Goal: Task Accomplishment & Management: Complete application form

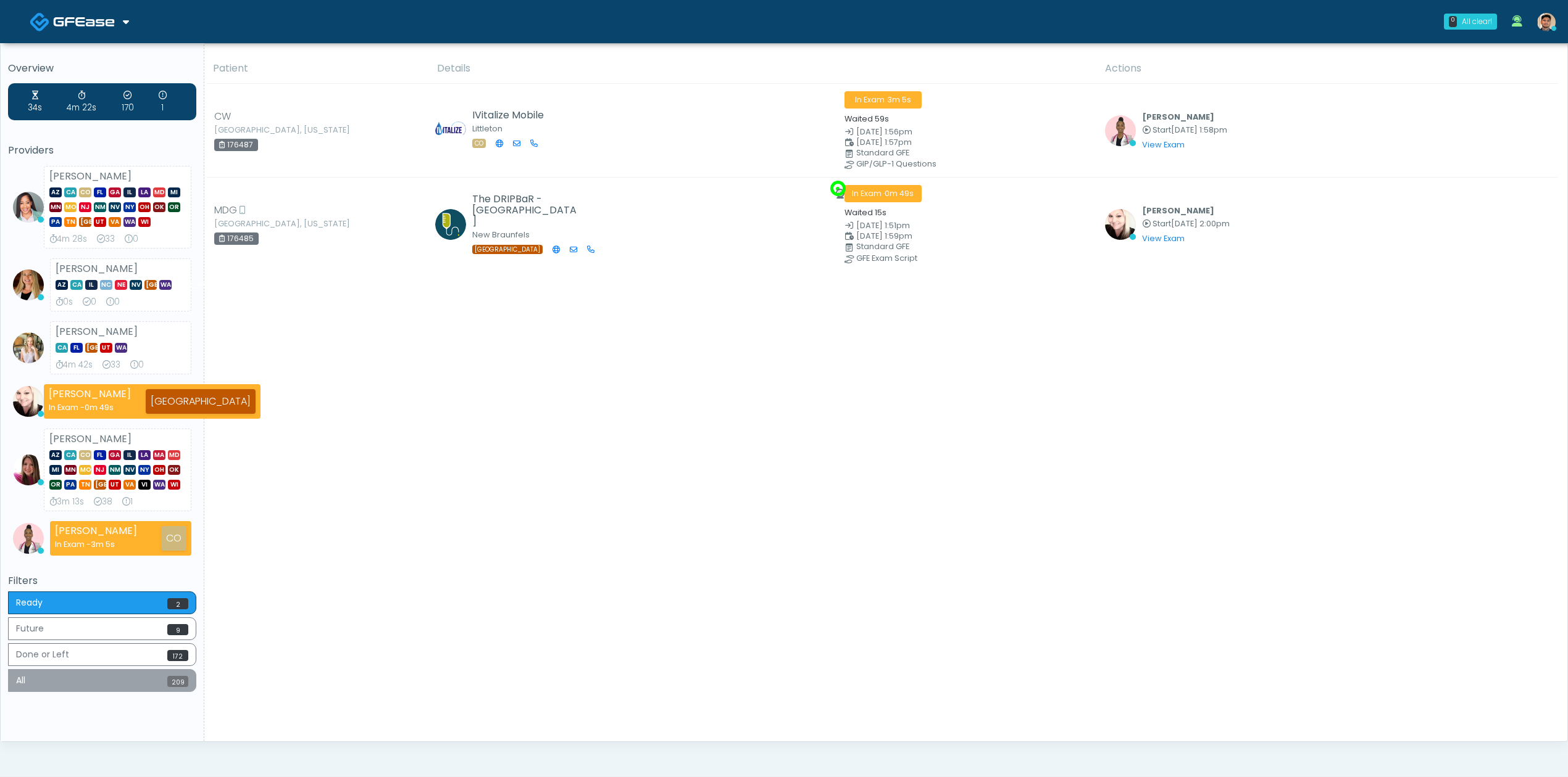
click at [139, 680] on button "All 209" at bounding box center [102, 680] width 188 height 23
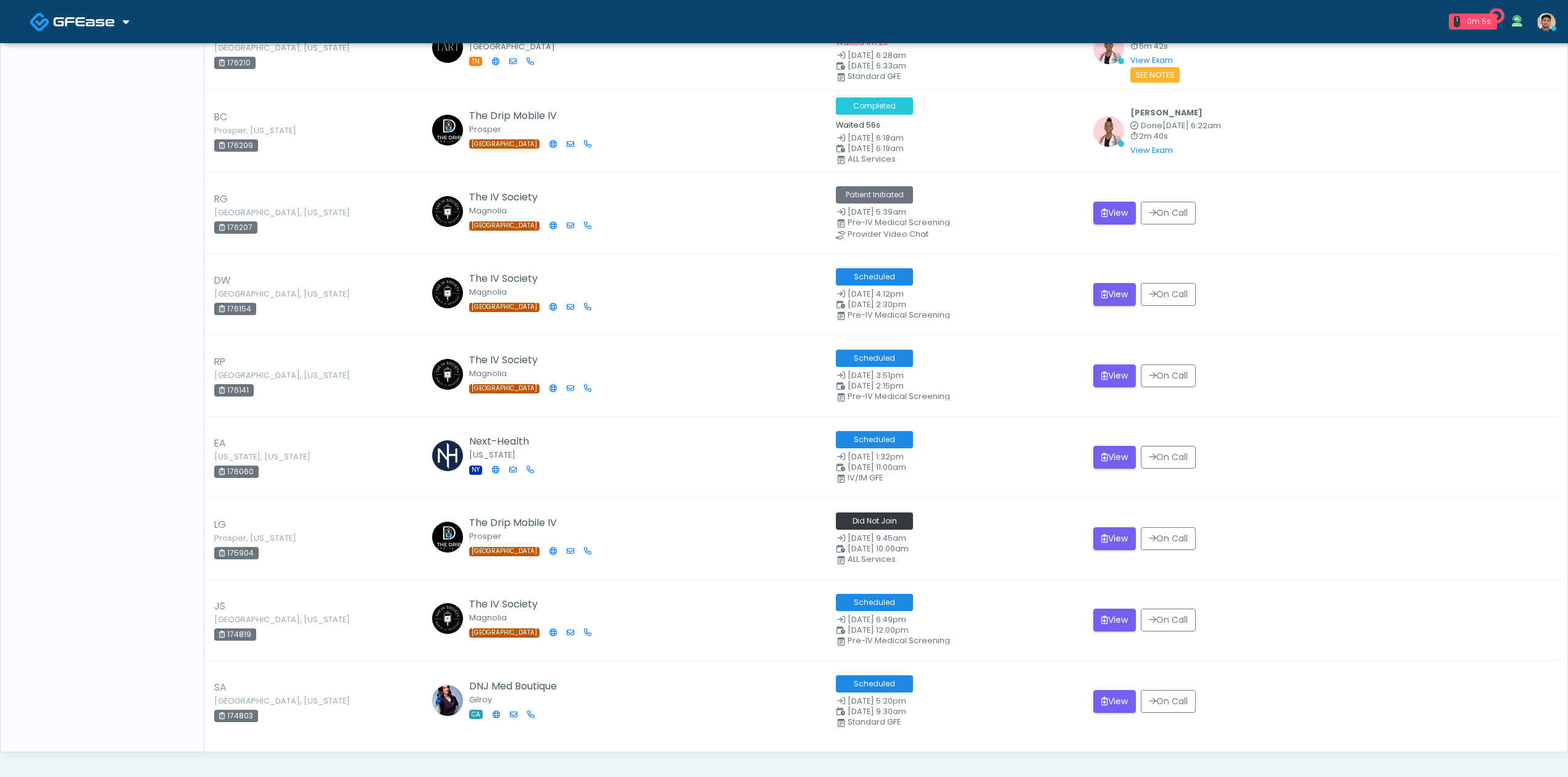
scroll to position [16638, 0]
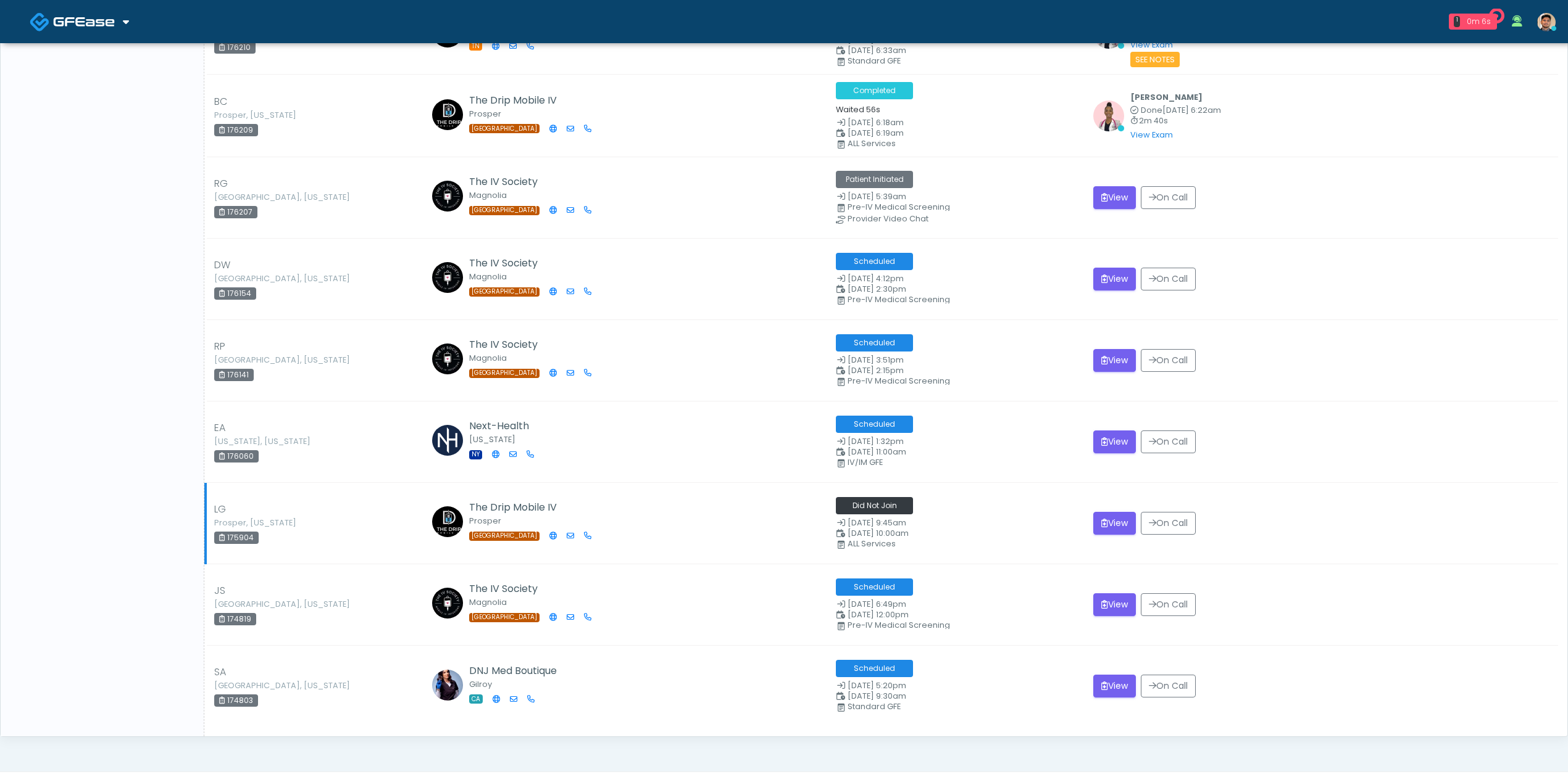
click at [353, 519] on td "LG Prosper, Texas 175904" at bounding box center [316, 523] width 221 height 82
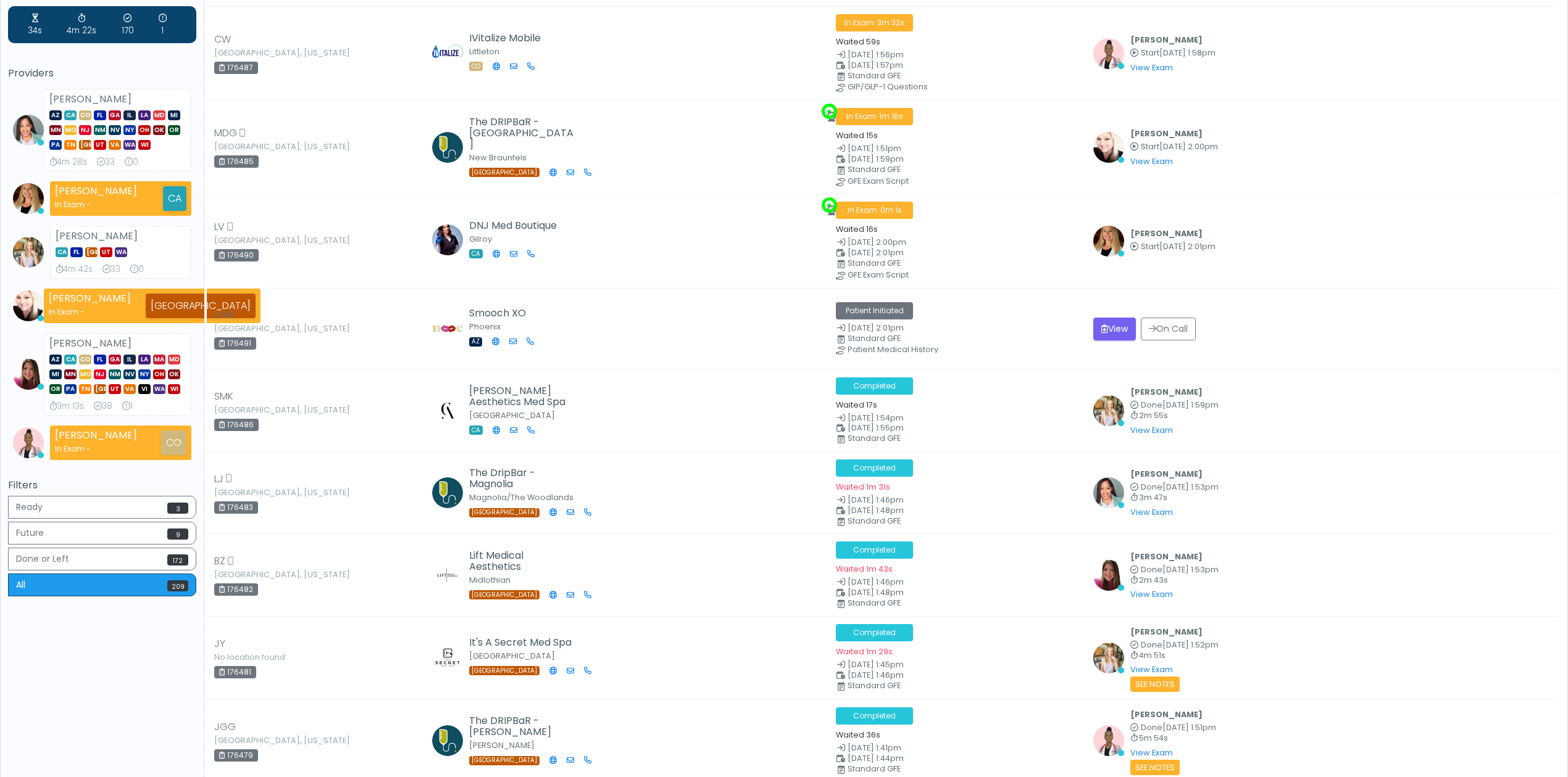
scroll to position [0, 0]
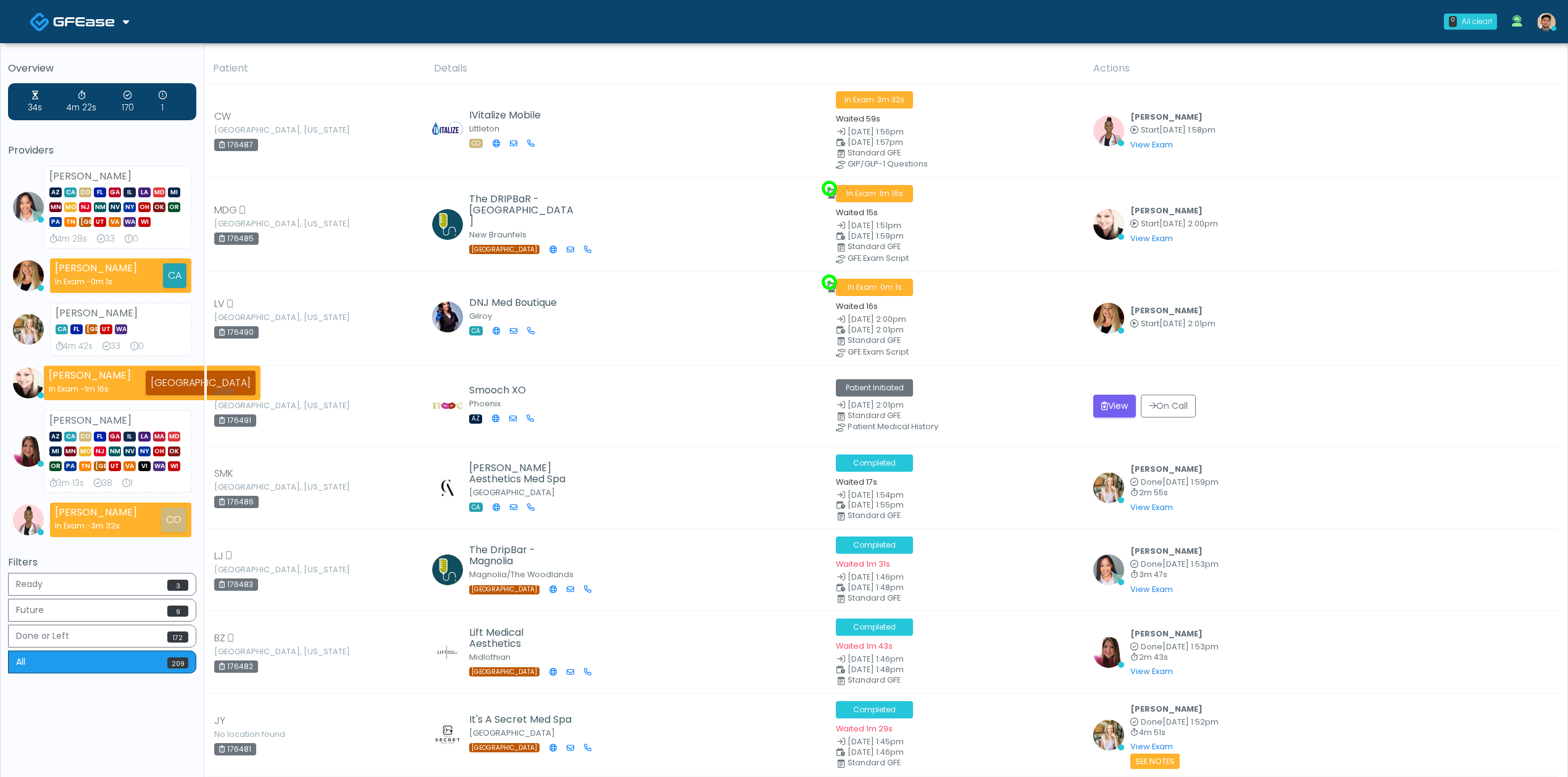
click at [353, 519] on td "SMK Santa Barbara, California 176486" at bounding box center [316, 487] width 221 height 82
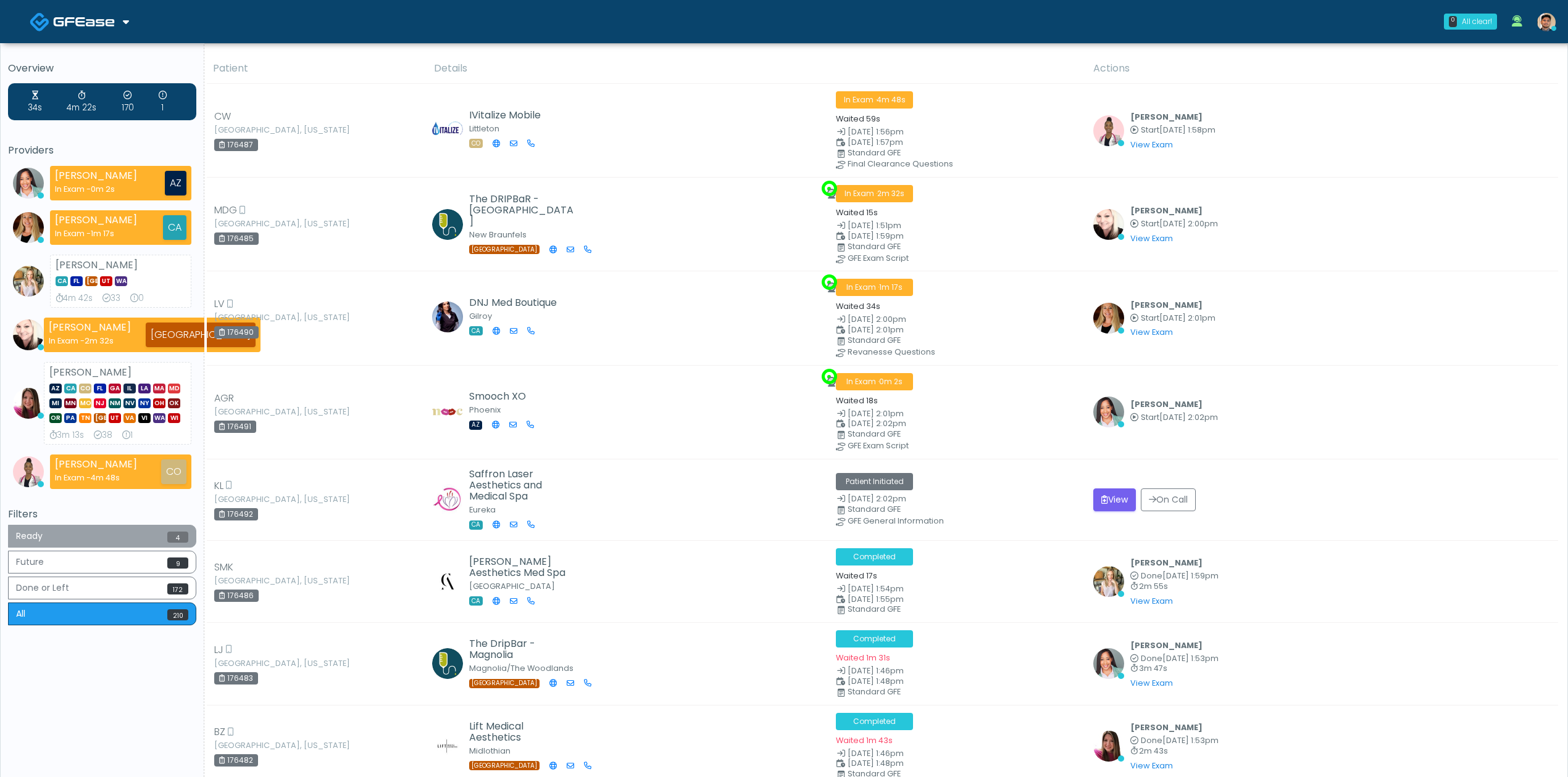
click at [63, 544] on button "Ready 4" at bounding box center [102, 536] width 188 height 23
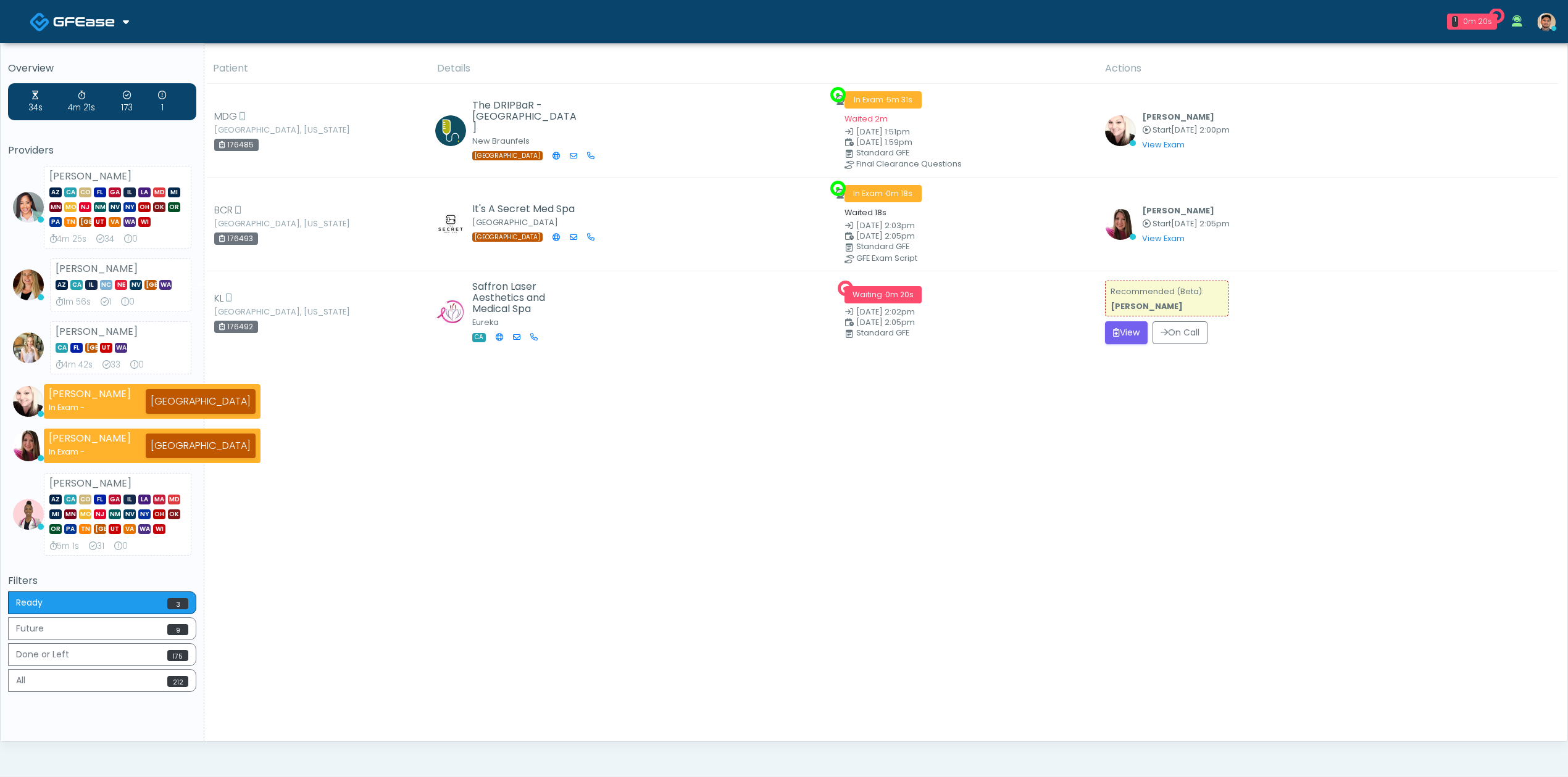
click at [658, 571] on div "Patient Details Actions" at bounding box center [881, 398] width 1354 height 688
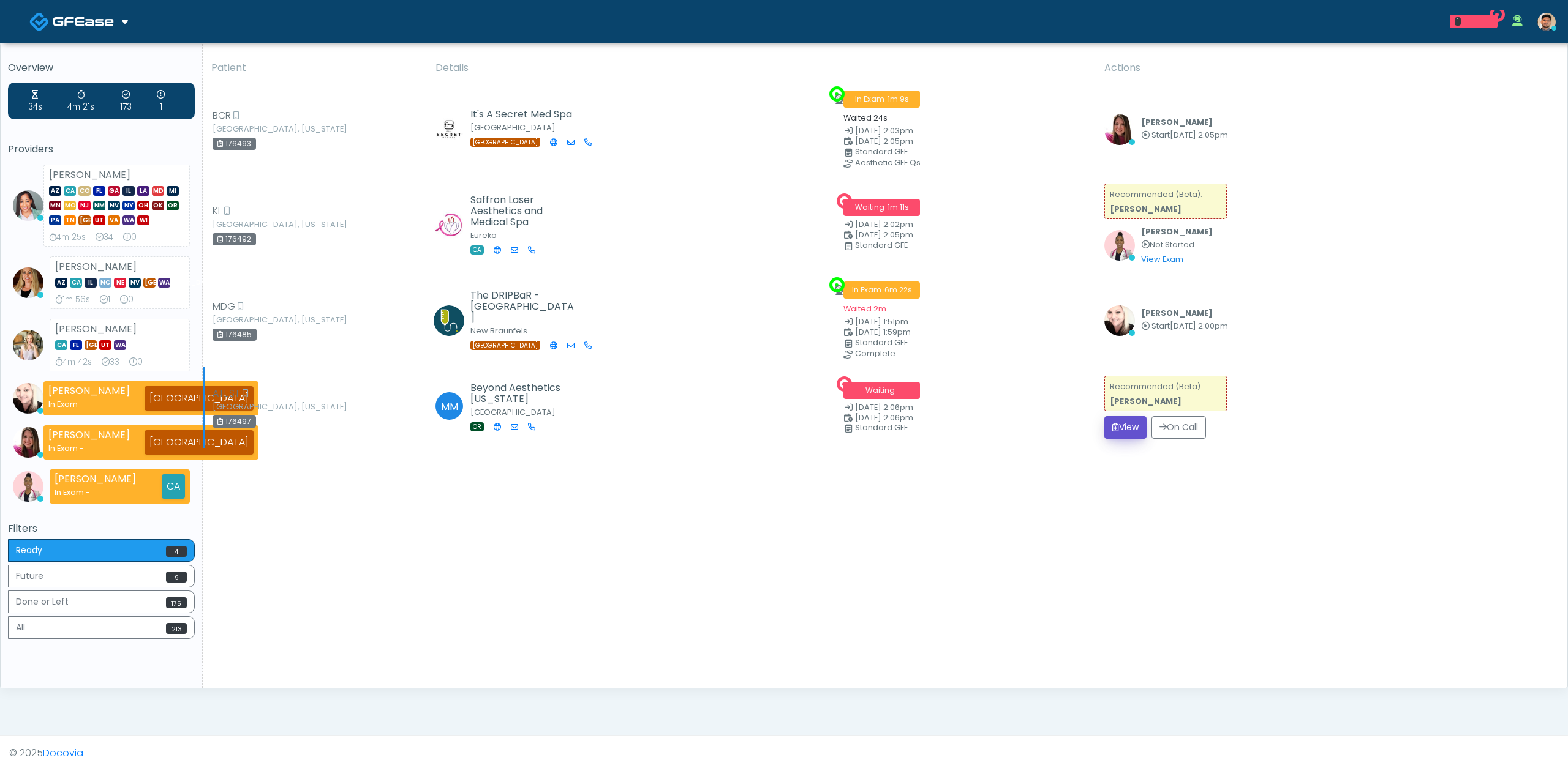
click at [1126, 424] on button "View" at bounding box center [1125, 427] width 42 height 22
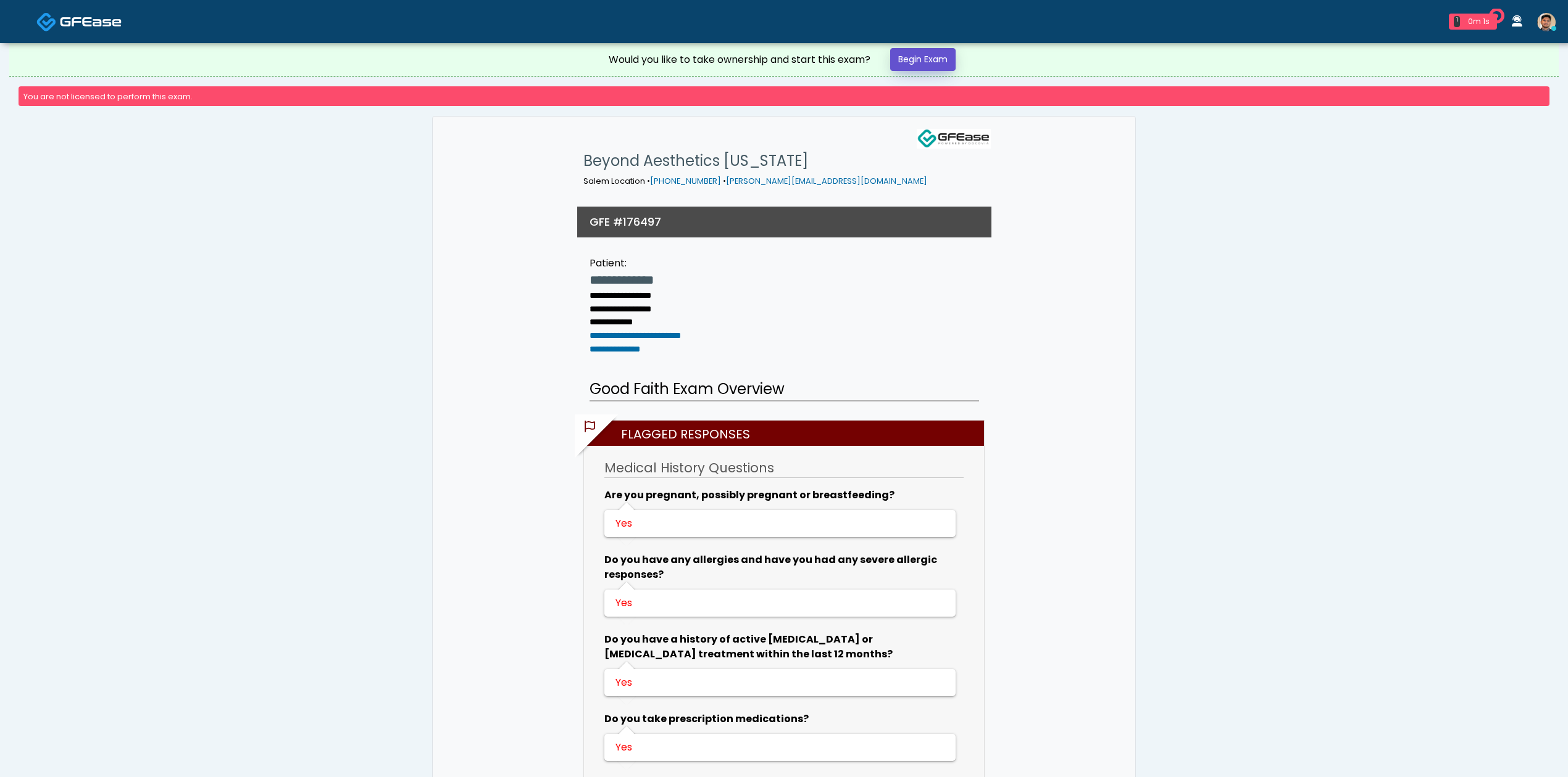
click at [937, 64] on link "Begin Exam" at bounding box center [922, 59] width 65 height 23
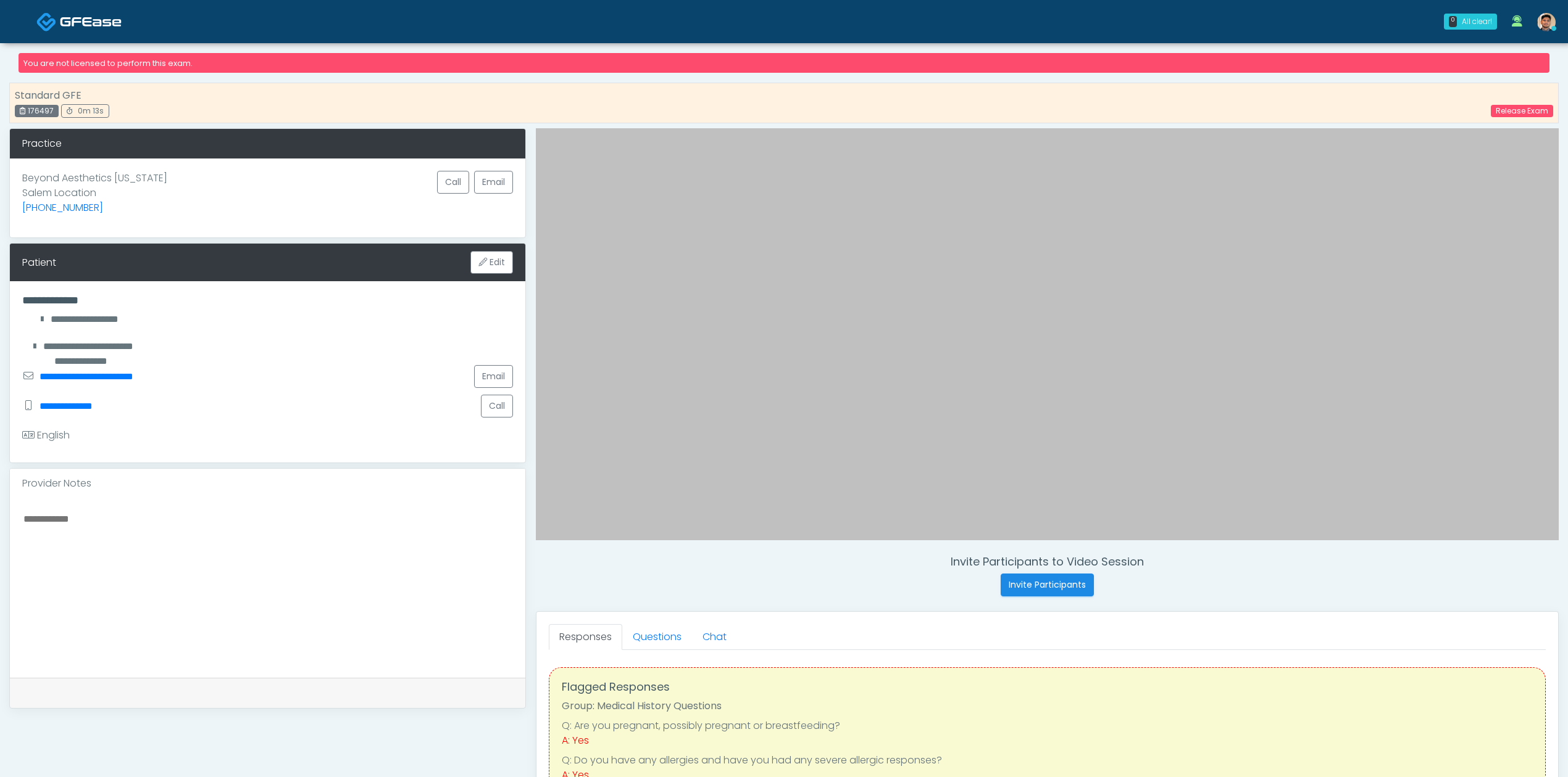
click at [361, 398] on div "**********" at bounding box center [268, 406] width 491 height 30
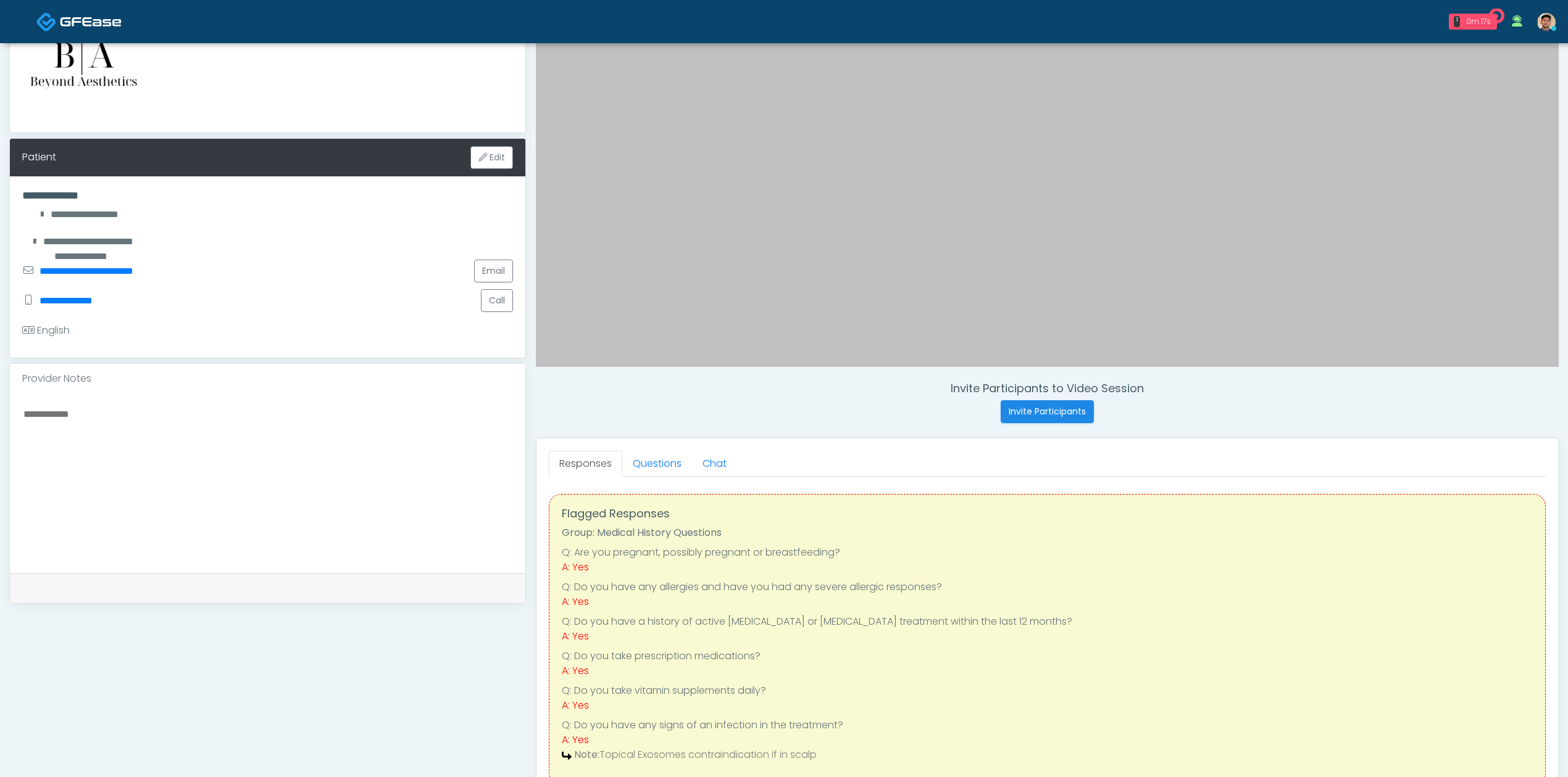
scroll to position [247, 0]
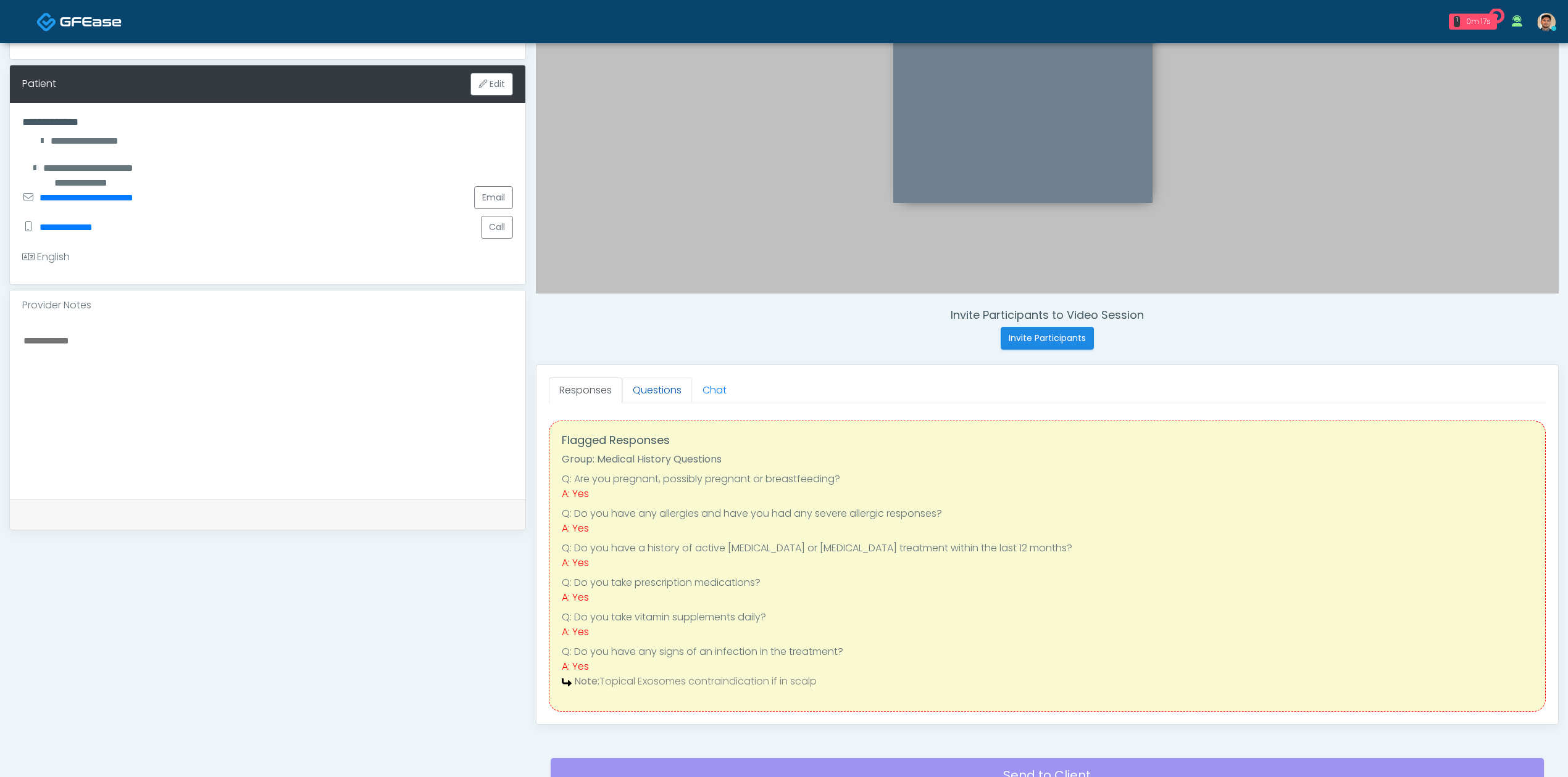
click at [657, 391] on link "Questions" at bounding box center [657, 391] width 70 height 26
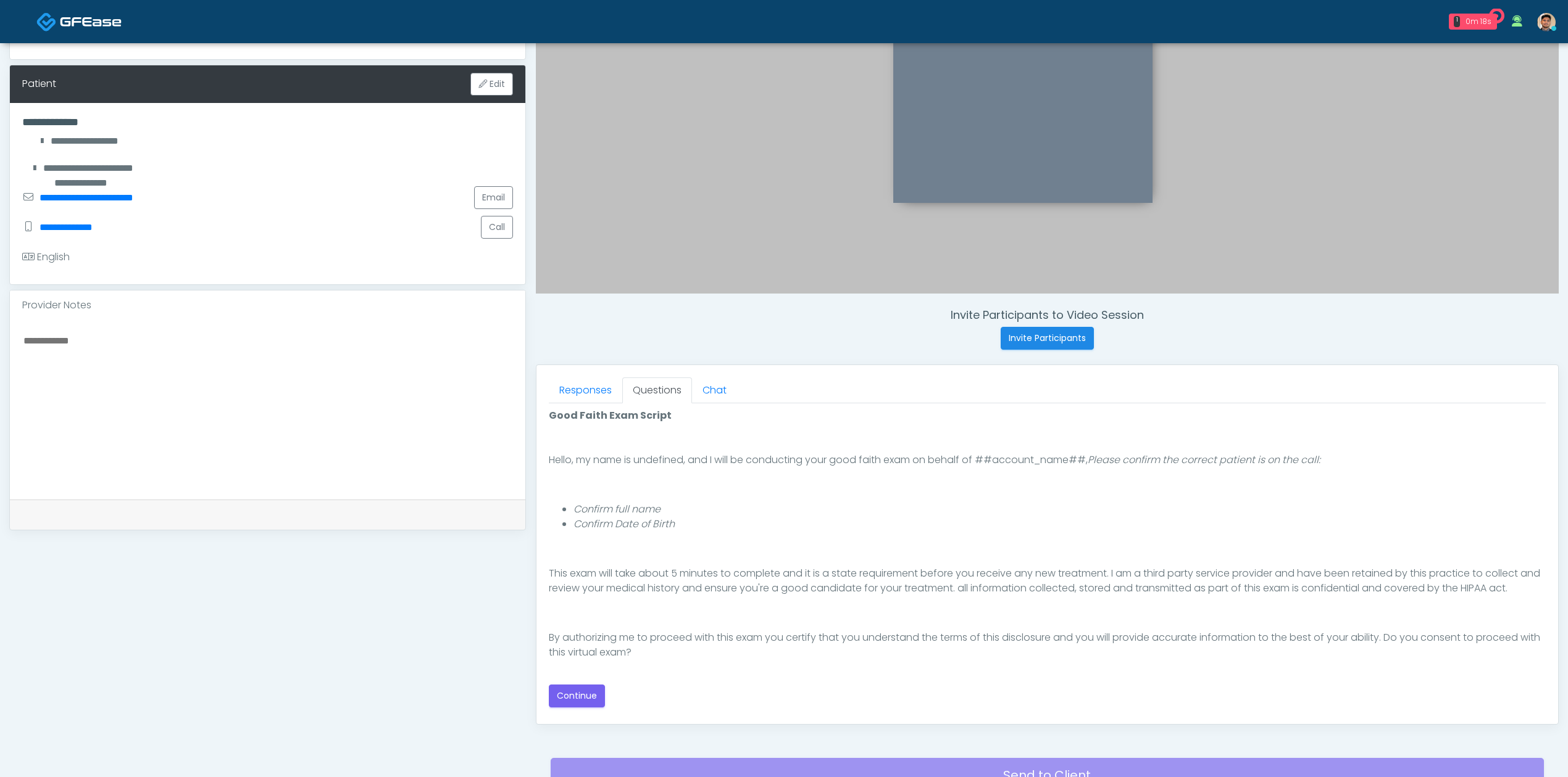
scroll to position [84, 0]
click at [590, 697] on button "Continue" at bounding box center [576, 696] width 57 height 23
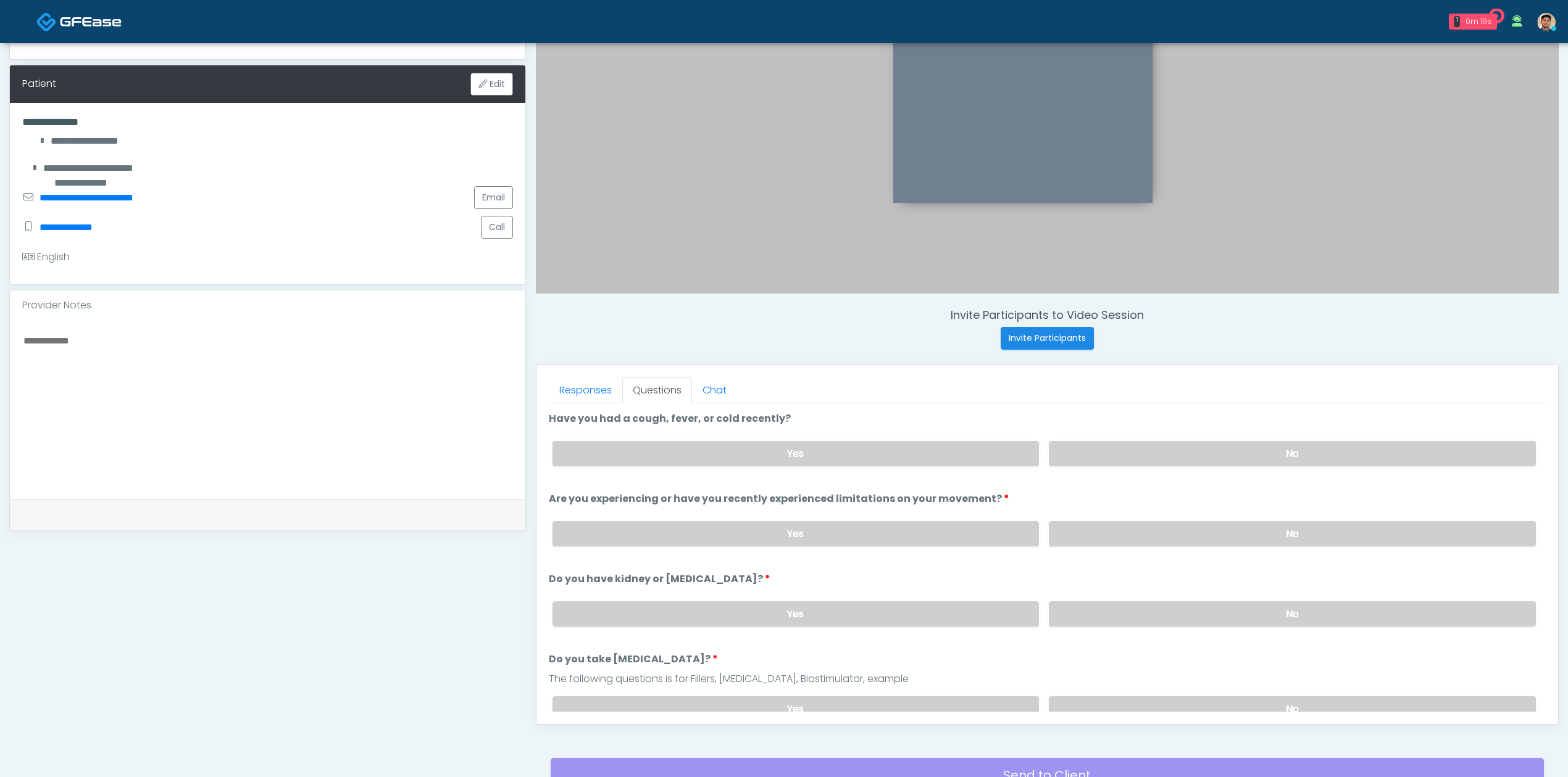
scroll to position [363, 0]
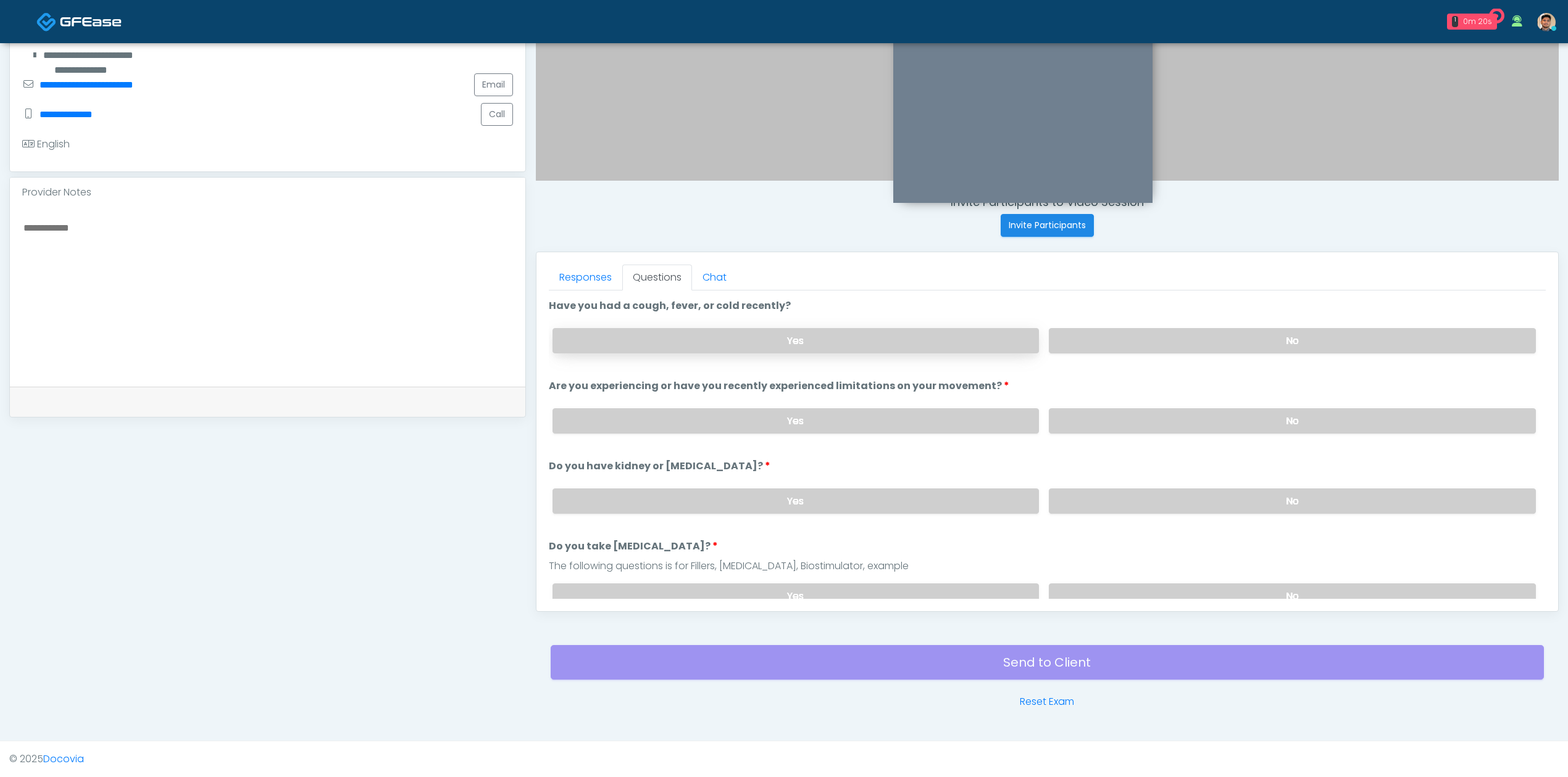
click at [722, 332] on label "Yes" at bounding box center [796, 340] width 487 height 25
click at [710, 412] on label "Yes" at bounding box center [796, 420] width 487 height 25
click at [699, 505] on label "Yes" at bounding box center [796, 501] width 487 height 25
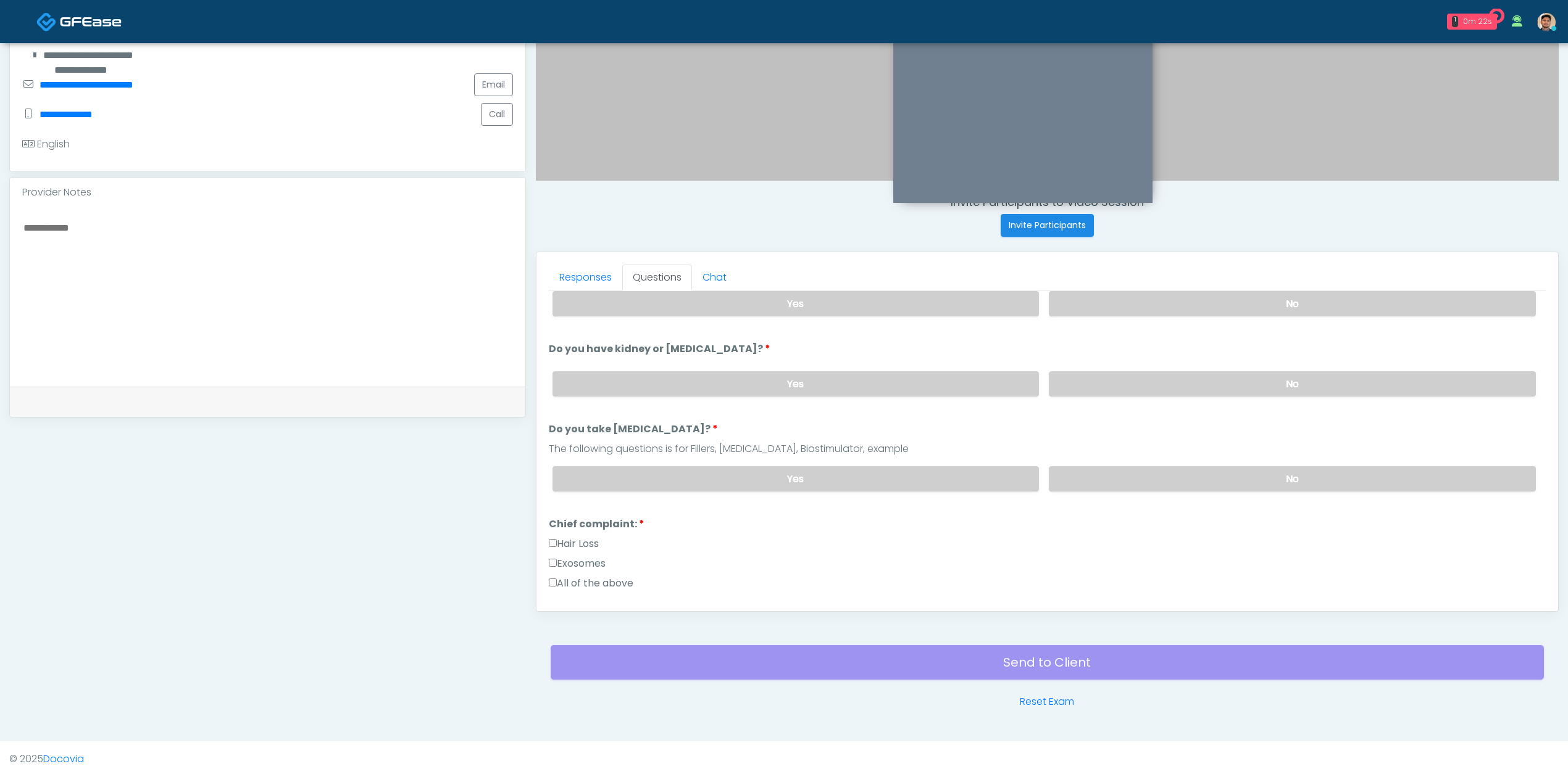
scroll to position [164, 0]
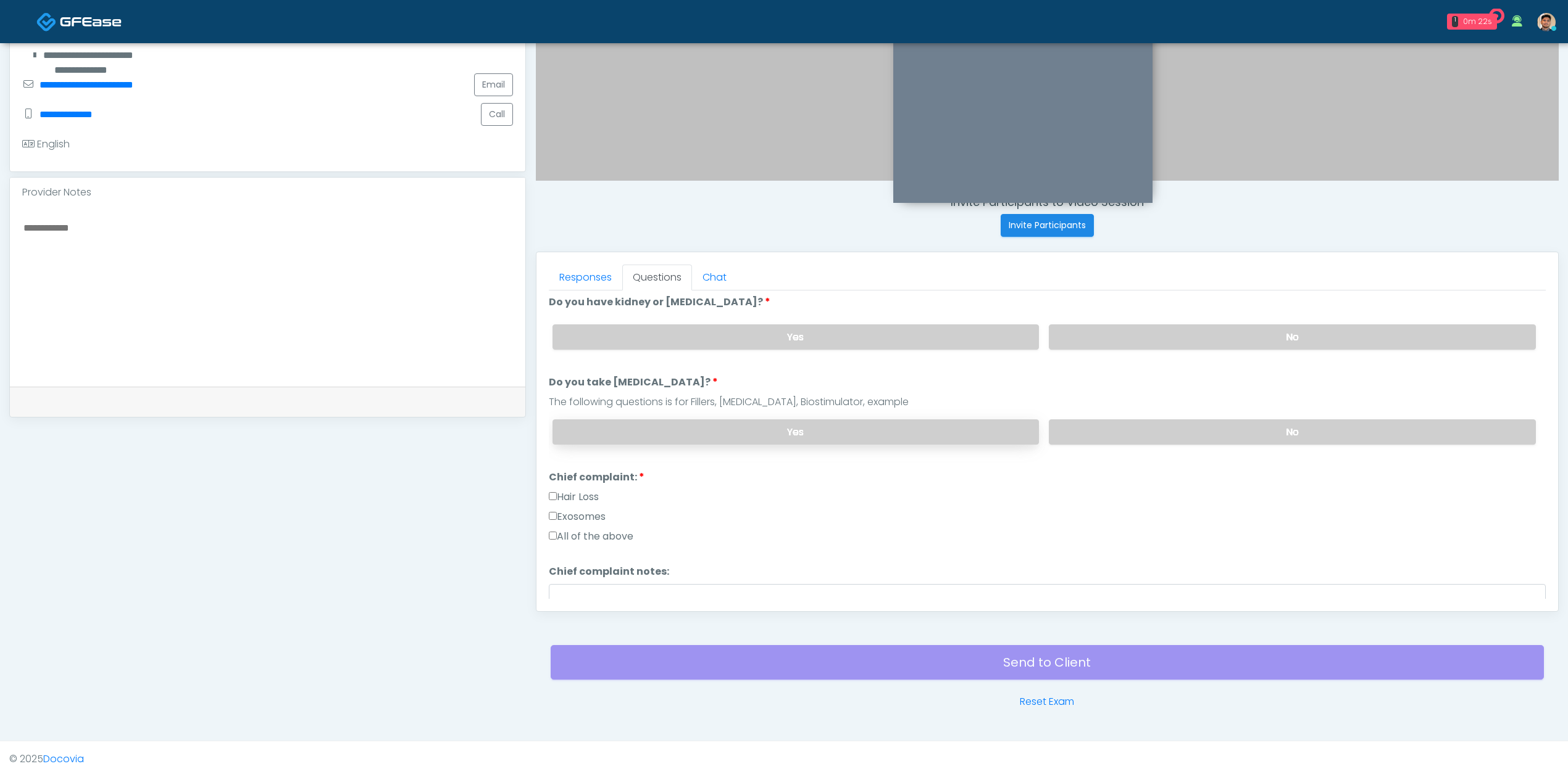
click at [712, 428] on label "Yes" at bounding box center [796, 432] width 487 height 25
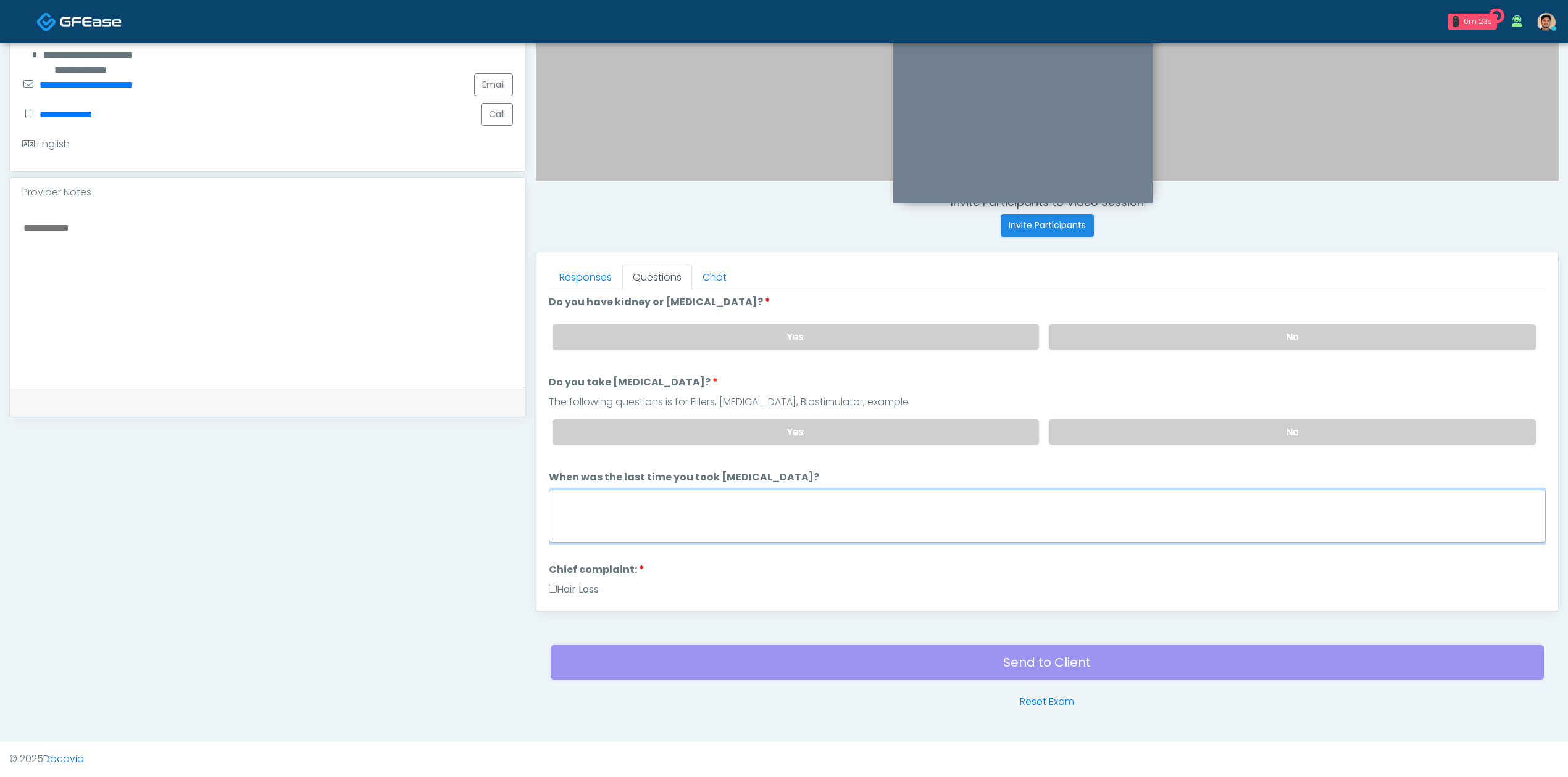
click at [682, 491] on textarea "When was the last time you took blood thinners?" at bounding box center [1046, 516] width 997 height 53
paste textarea "****"
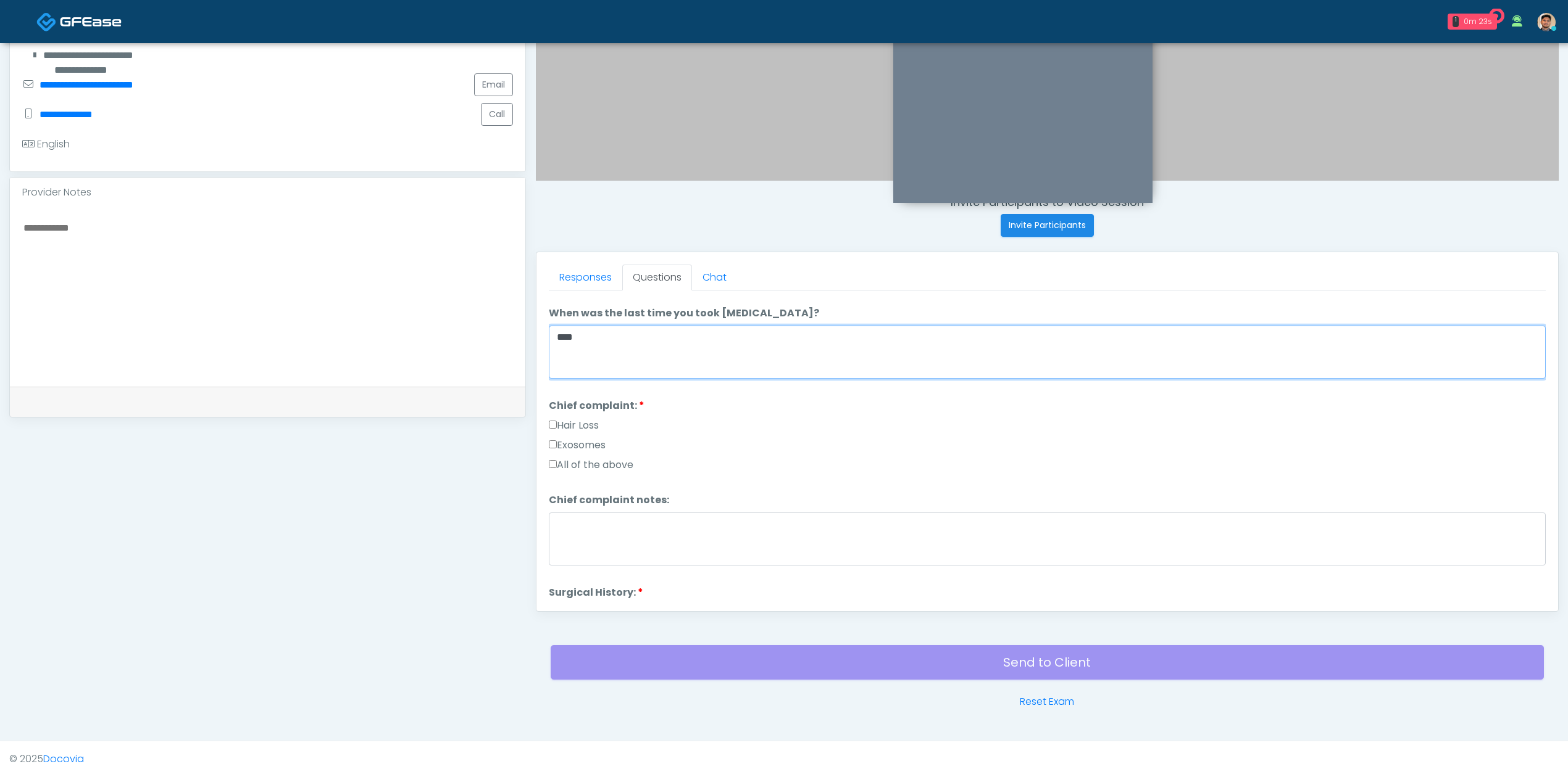
scroll to position [329, 0]
type textarea "****"
click at [608, 464] on label "All of the above" at bounding box center [590, 464] width 84 height 15
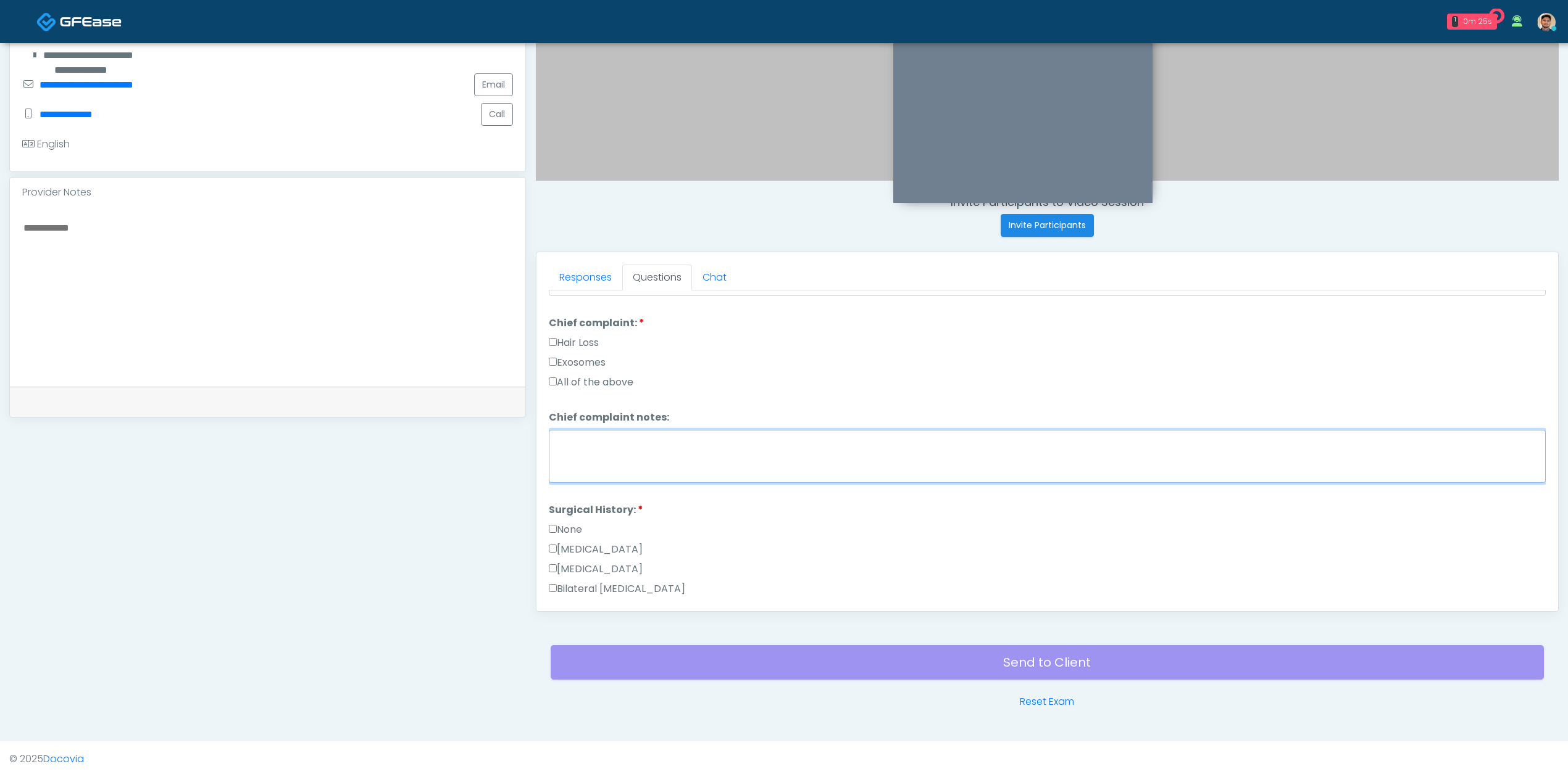
click at [668, 470] on textarea "Chief complaint notes:" at bounding box center [1046, 456] width 997 height 53
paste textarea "****"
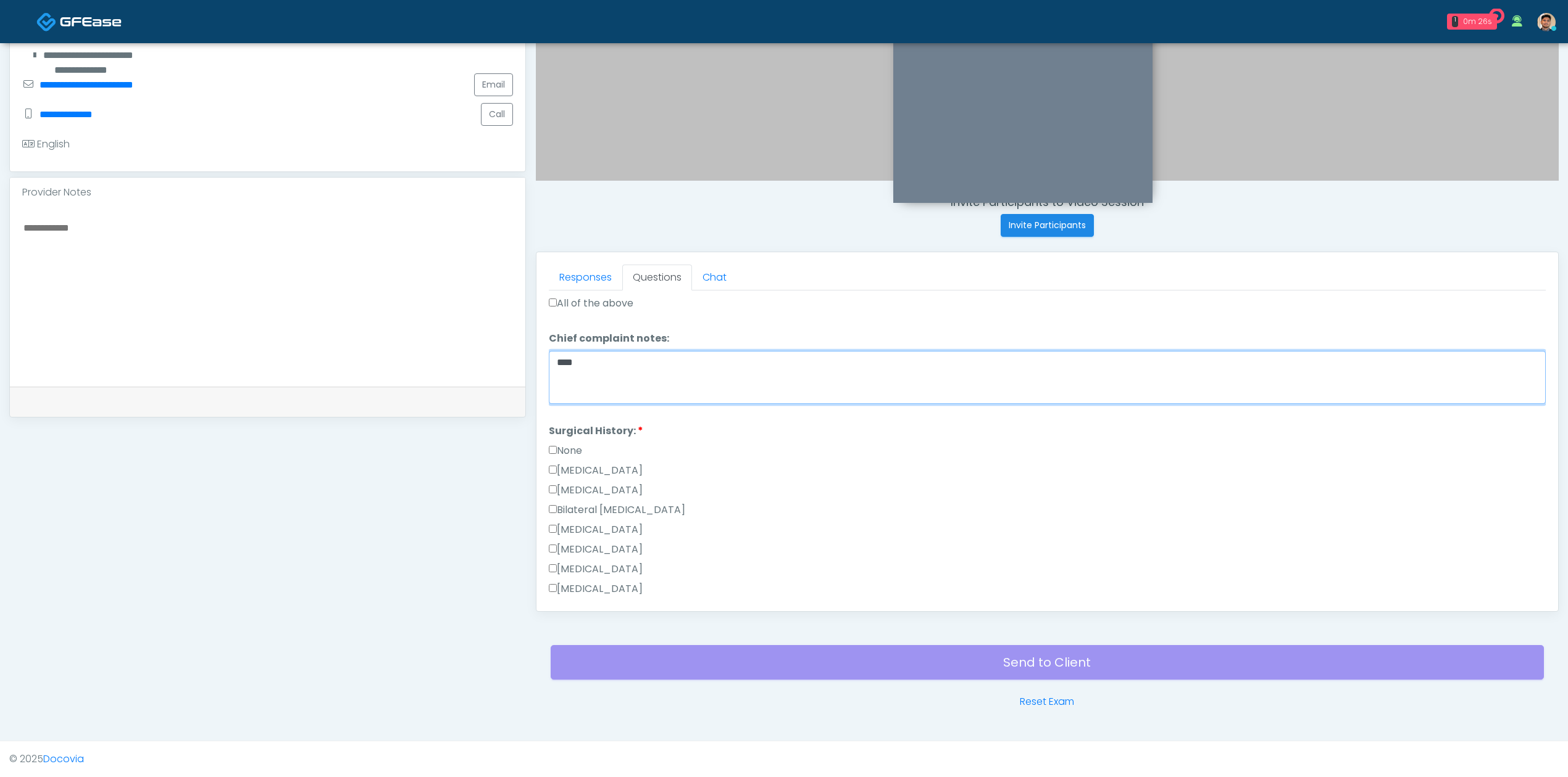
scroll to position [741, 0]
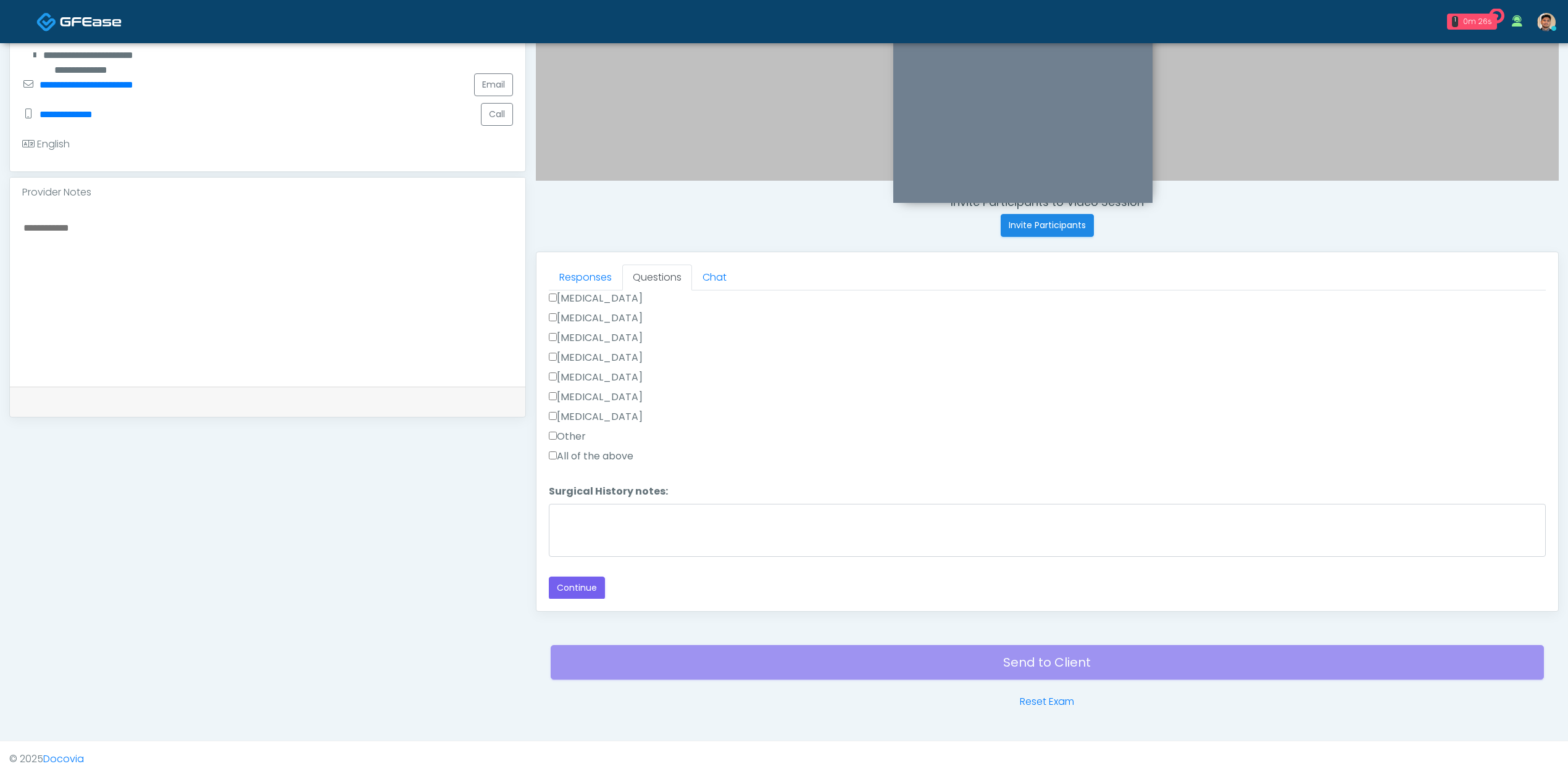
type textarea "****"
click at [591, 452] on label "All of the above" at bounding box center [590, 456] width 84 height 15
click at [616, 529] on textarea "Surgical History notes:" at bounding box center [1046, 530] width 997 height 53
paste textarea "****"
type textarea "****"
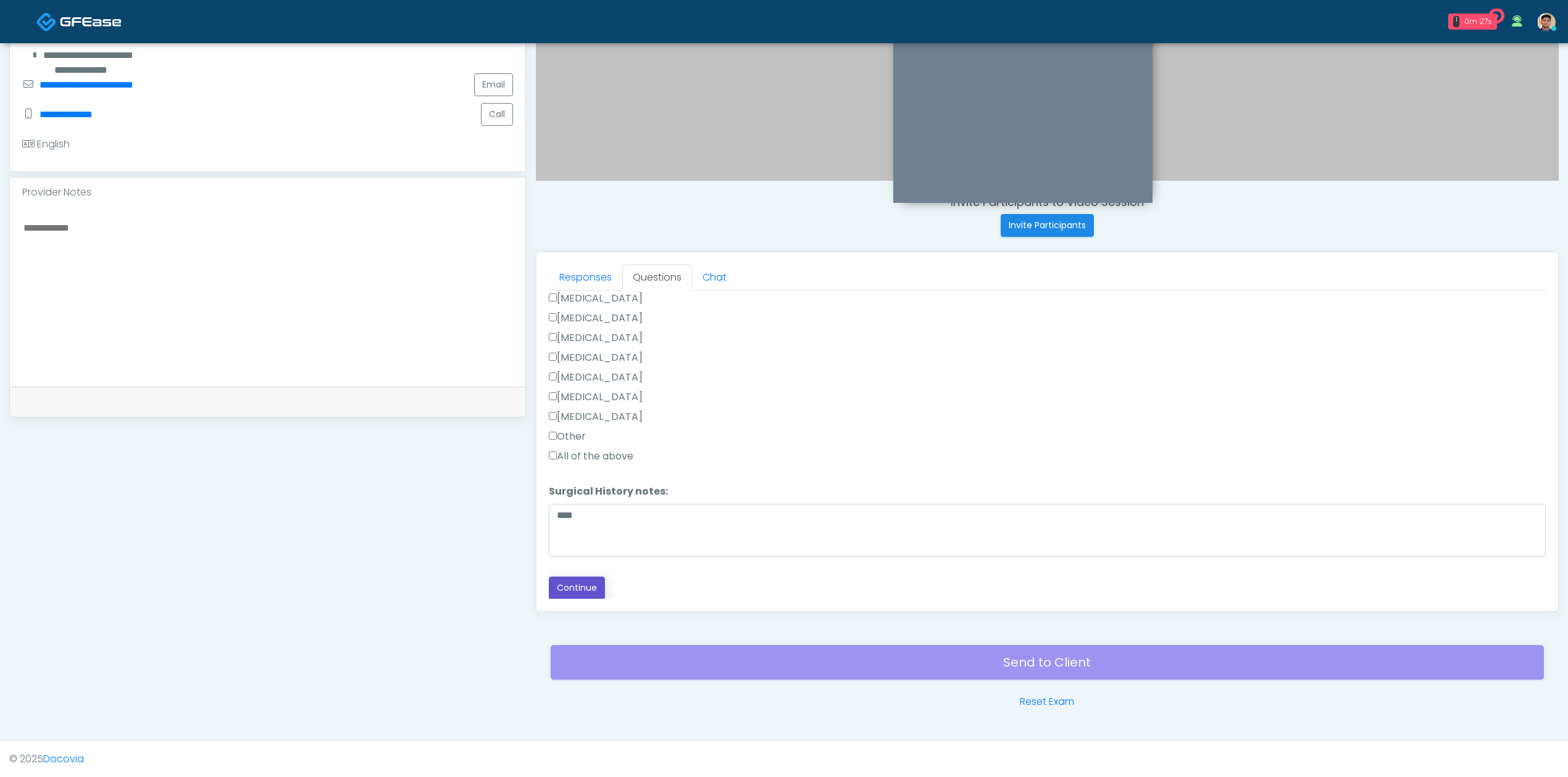
click at [593, 582] on button "Continue" at bounding box center [576, 588] width 57 height 23
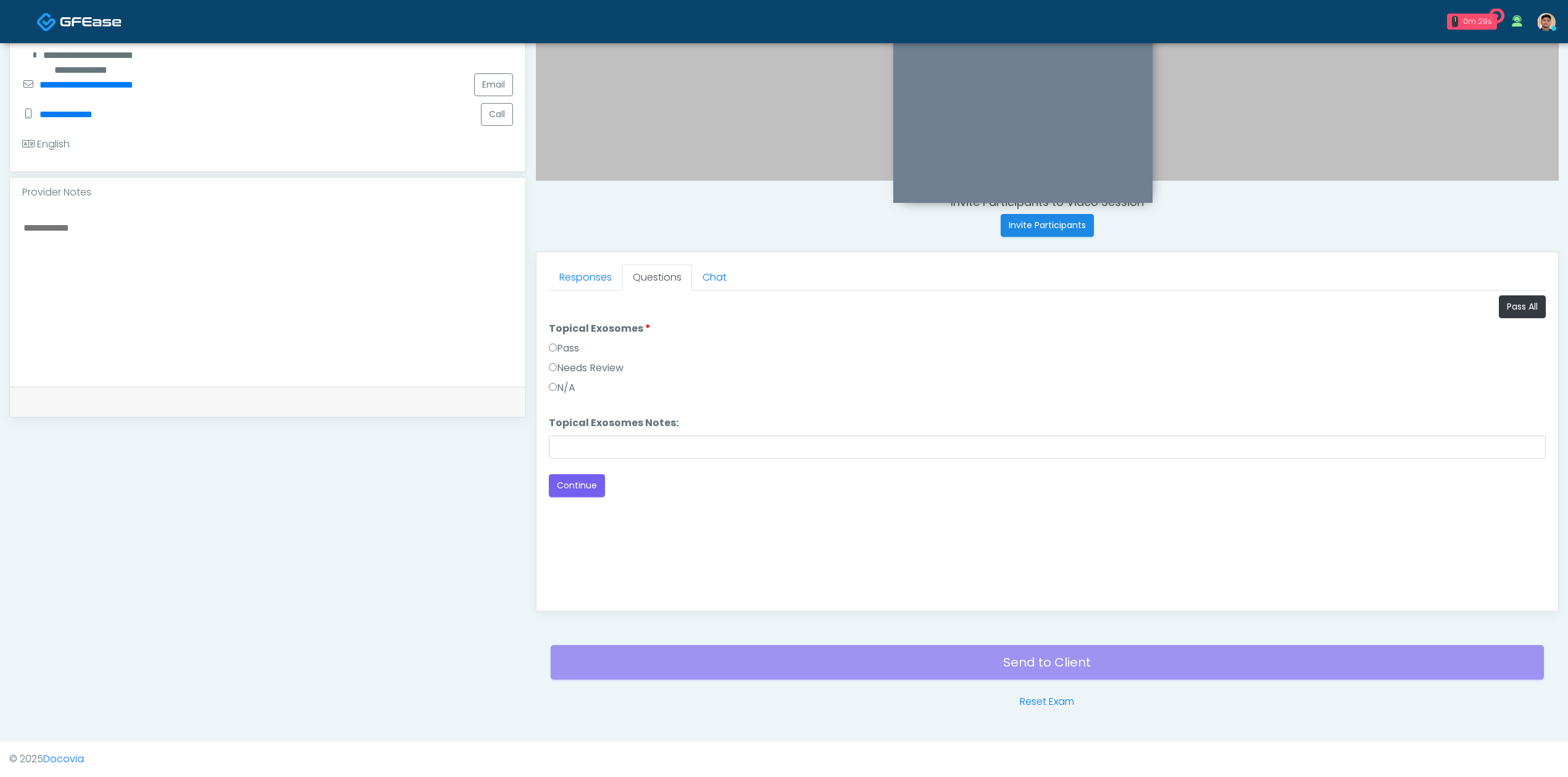
click at [563, 345] on label "Pass" at bounding box center [563, 348] width 30 height 15
click at [573, 489] on button "Continue" at bounding box center [576, 486] width 57 height 23
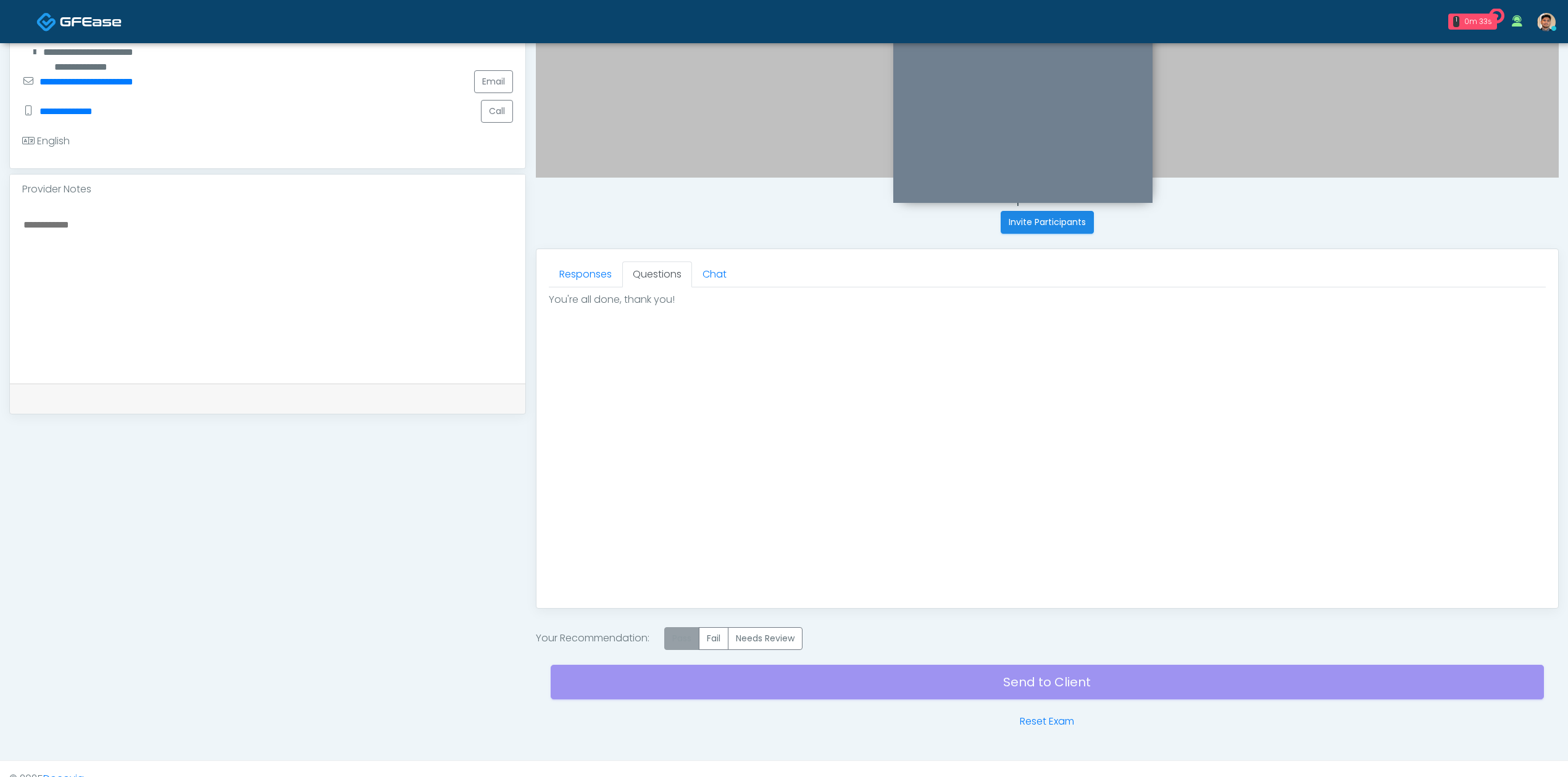
click at [684, 642] on label "Pass" at bounding box center [682, 639] width 35 height 23
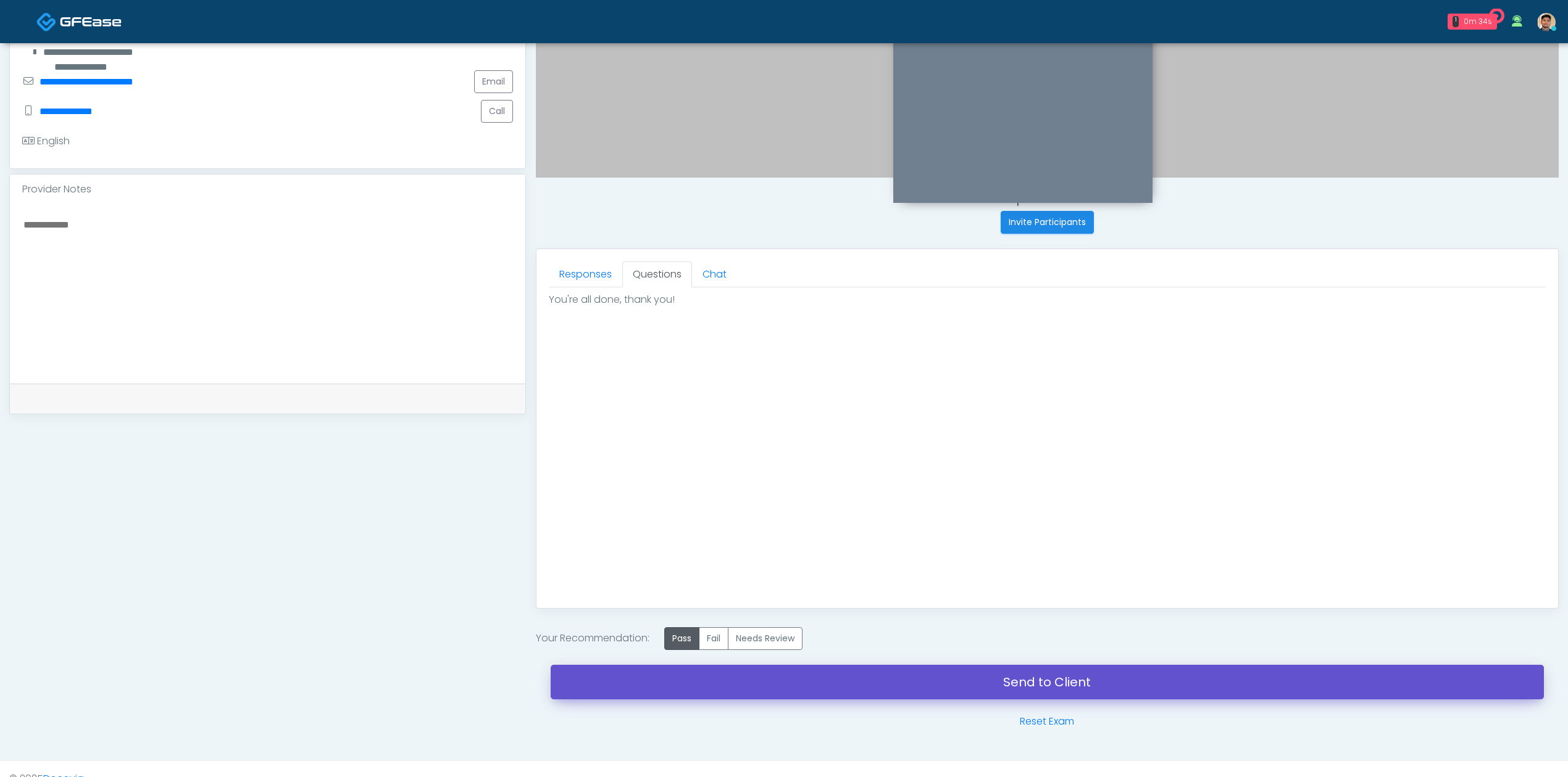
click at [983, 693] on link "Send to Client" at bounding box center [1046, 682] width 993 height 35
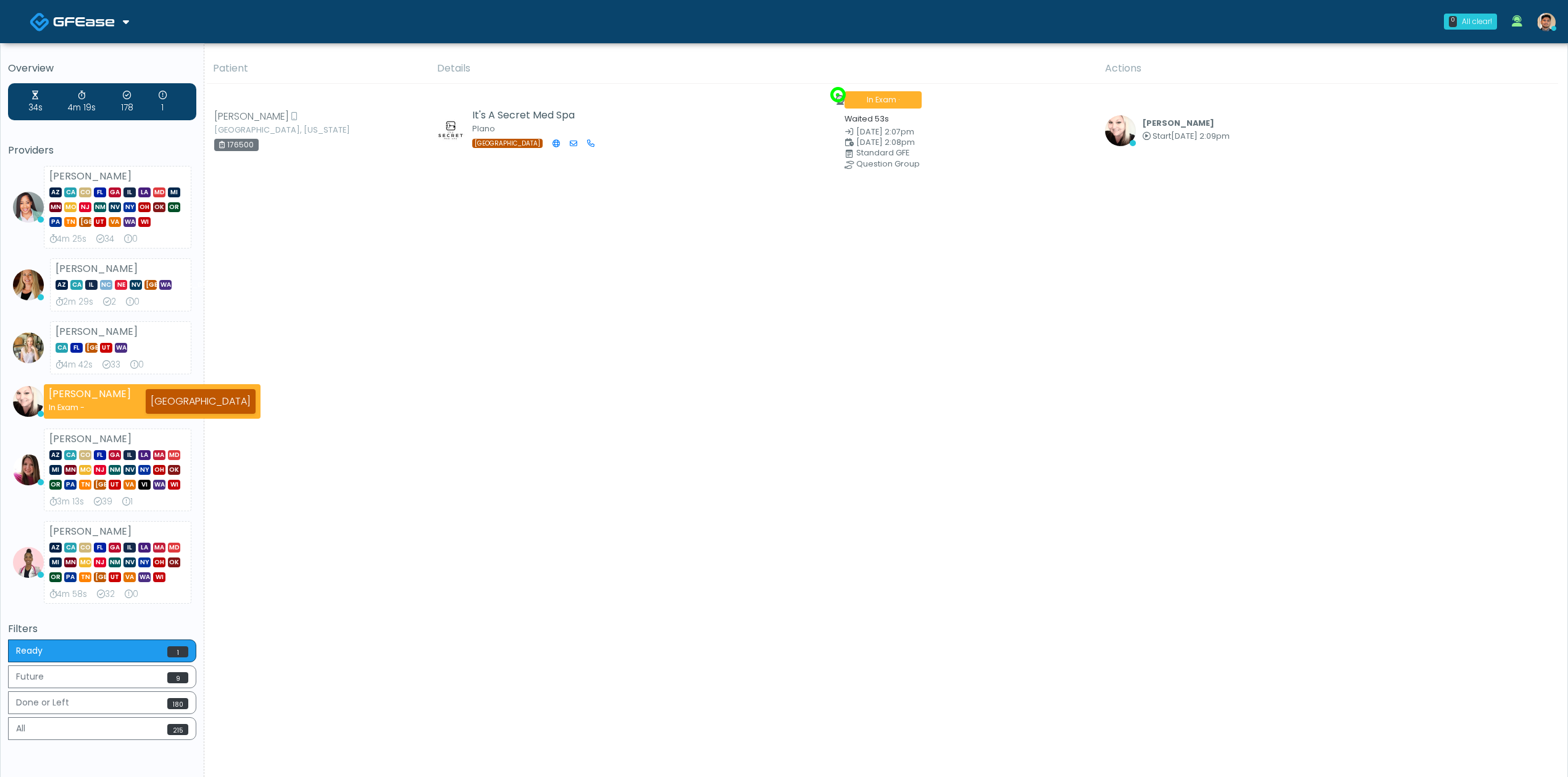
click at [104, 26] on img at bounding box center [84, 22] width 62 height 12
click at [97, 67] on link "Docovia Staffing" at bounding box center [84, 64] width 128 height 30
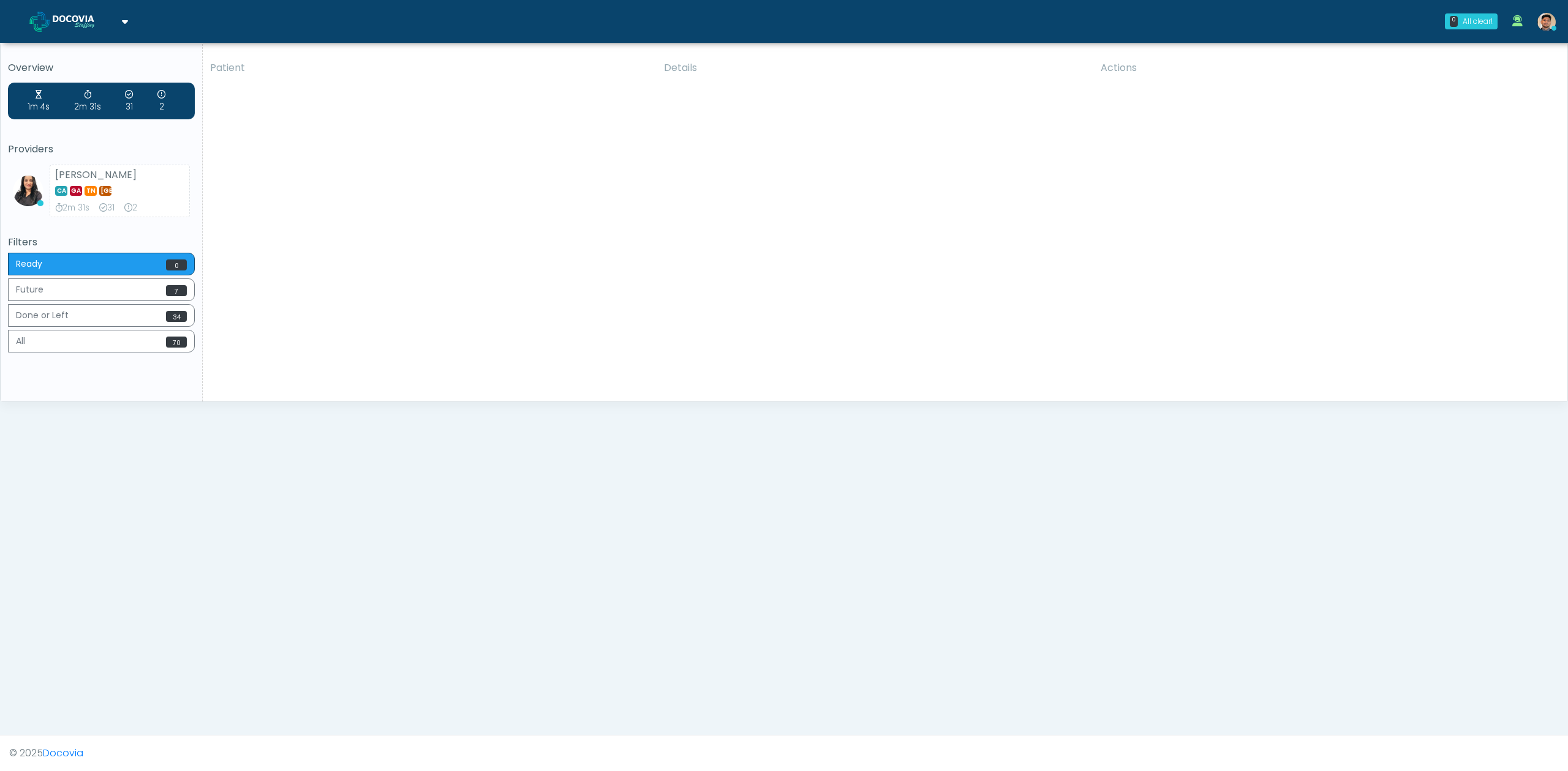
click at [686, 311] on div "Patient Details Actions AD [GEOGRAPHIC_DATA], [US_STATE] 176508" at bounding box center [880, 227] width 1355 height 348
